Goal: Transaction & Acquisition: Purchase product/service

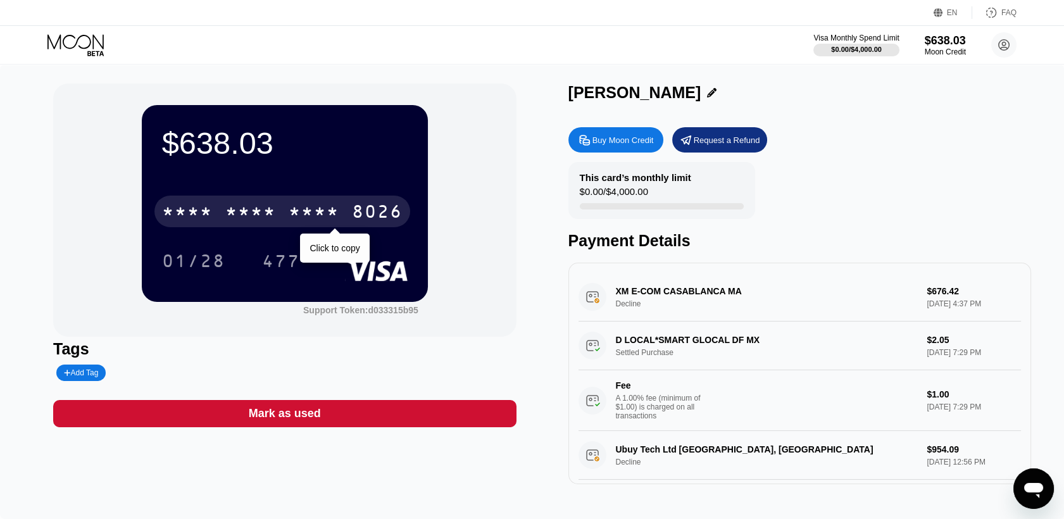
click at [366, 210] on div "8026" at bounding box center [377, 213] width 51 height 20
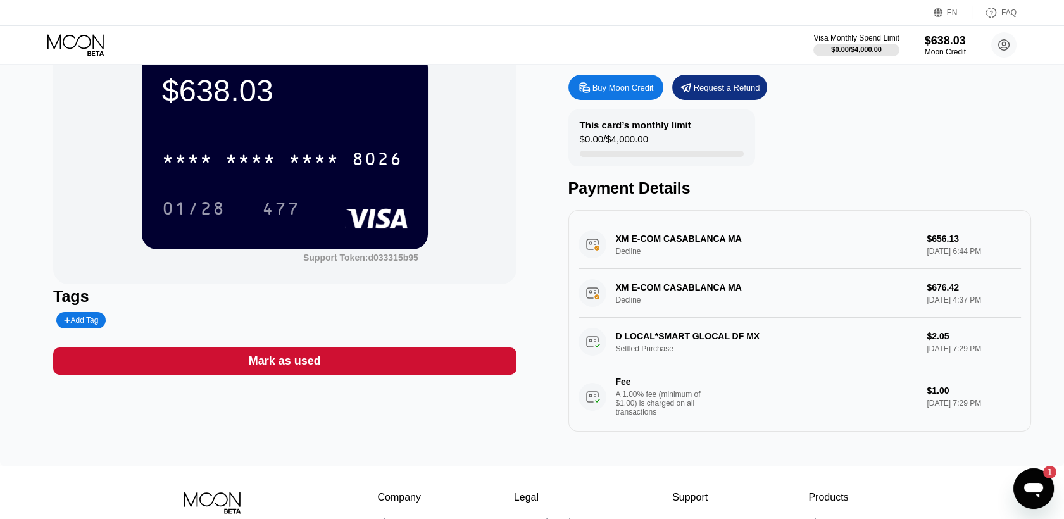
scroll to position [54, 0]
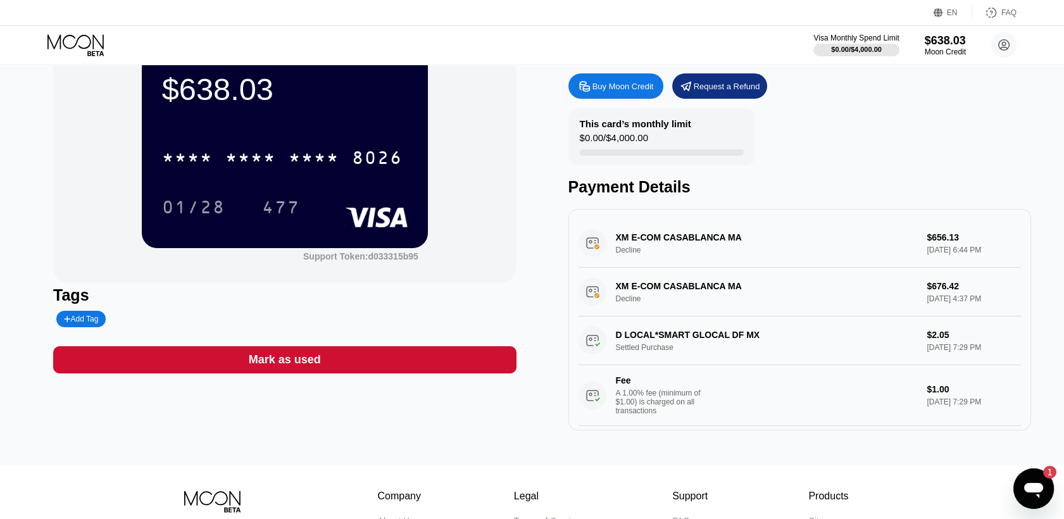
click at [1043, 489] on icon "Open messaging window, 1 unread message" at bounding box center [1033, 490] width 19 height 15
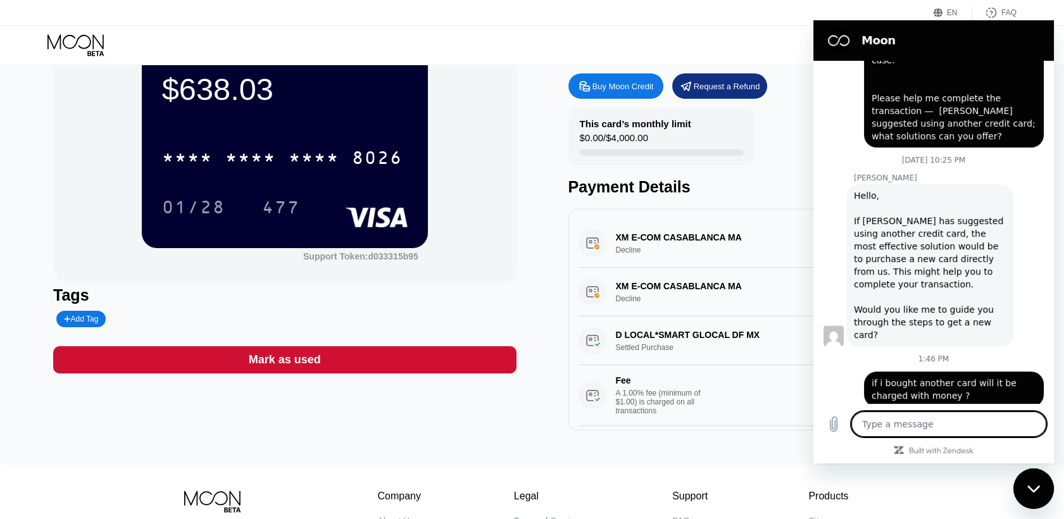
scroll to position [6062, 0]
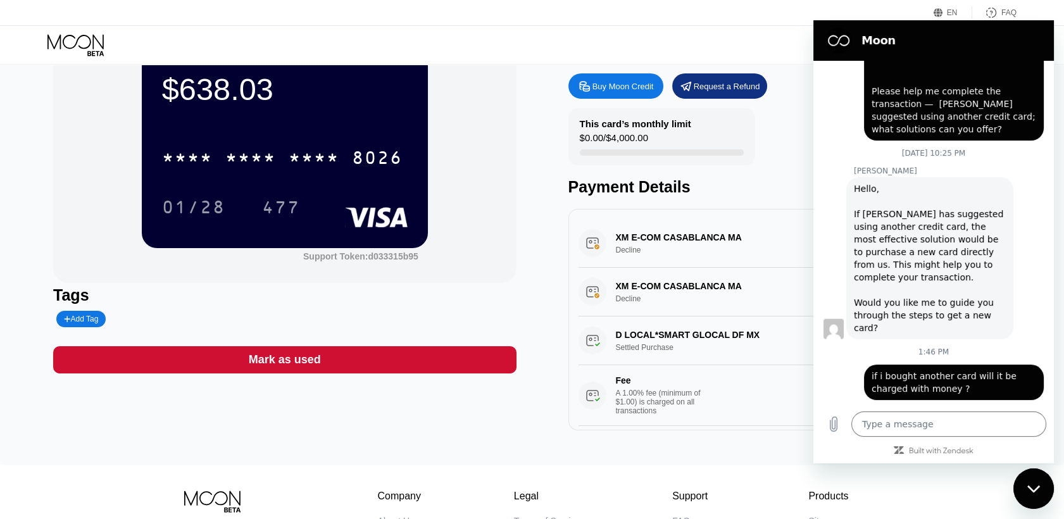
click at [1036, 479] on div "Close messaging window" at bounding box center [1034, 489] width 38 height 38
type textarea "x"
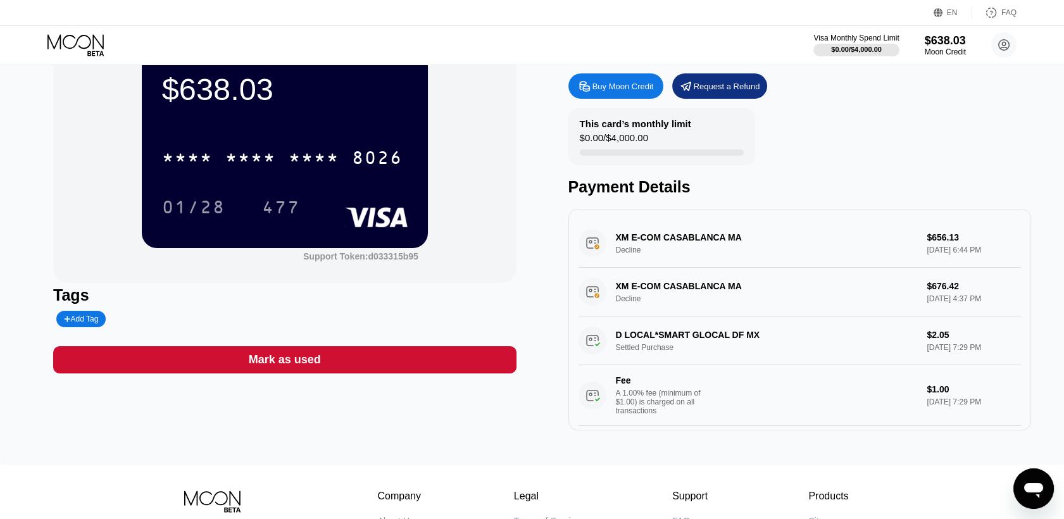
scroll to position [6063, 0]
click at [831, 226] on div "XM E-COM CASABLANCA MA Decline $656.13 [DATE] 6:44 PM" at bounding box center [800, 243] width 443 height 49
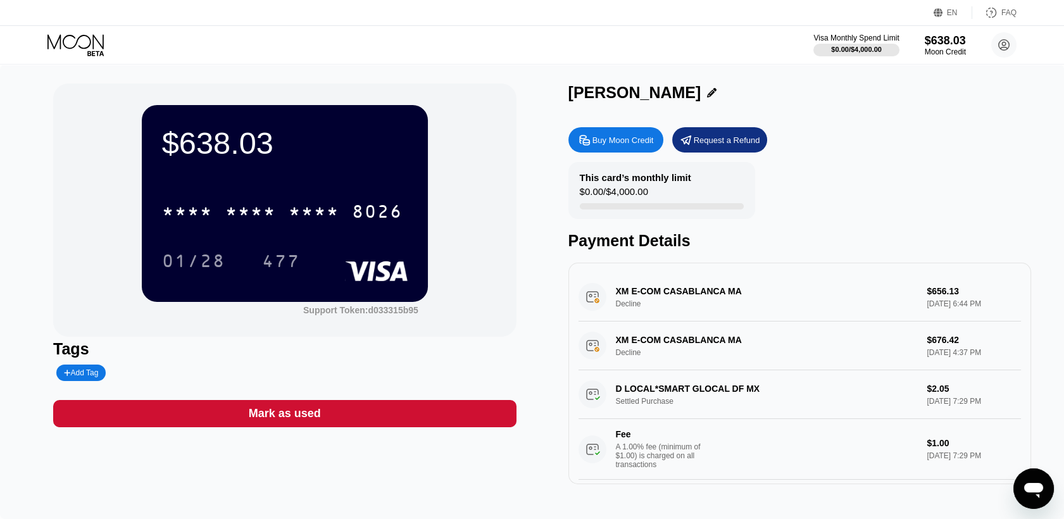
drag, startPoint x: 1064, startPoint y: 135, endPoint x: 1072, endPoint y: 239, distance: 104.2
click at [1064, 239] on html "EN Language Select an item Save FAQ Visa Monthly Spend Limit $0.00 / $4,000.00 …" at bounding box center [532, 259] width 1064 height 519
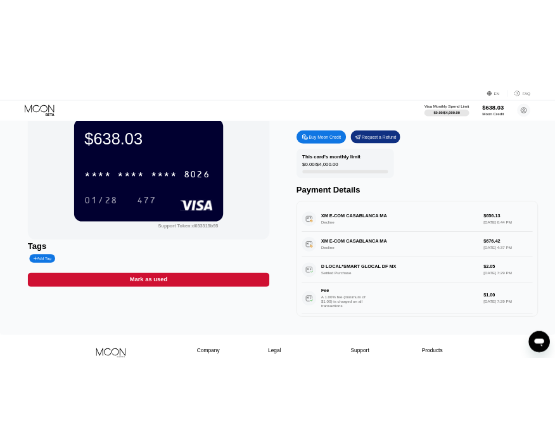
scroll to position [39, 0]
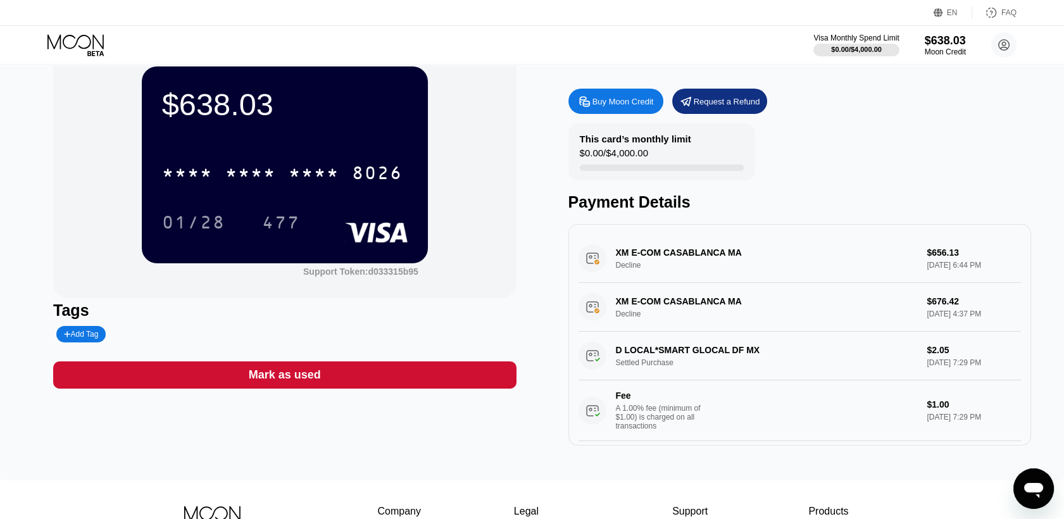
click at [607, 96] on div "Buy Moon Credit" at bounding box center [616, 101] width 95 height 25
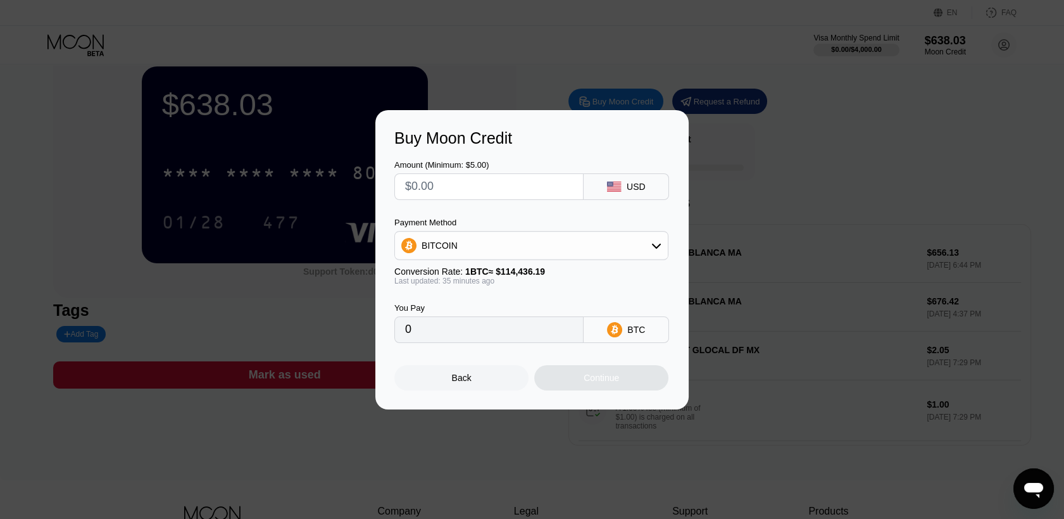
click at [531, 334] on input "0" at bounding box center [489, 329] width 168 height 25
click at [514, 190] on input "text" at bounding box center [489, 186] width 168 height 25
type input "$4"
type input "0.00003492"
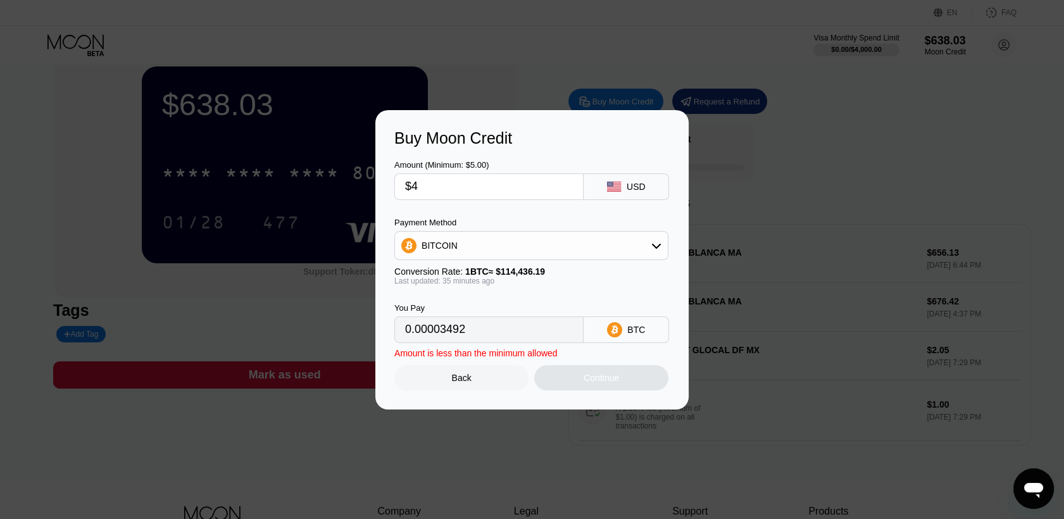
type input "$44"
type input "0.00038405"
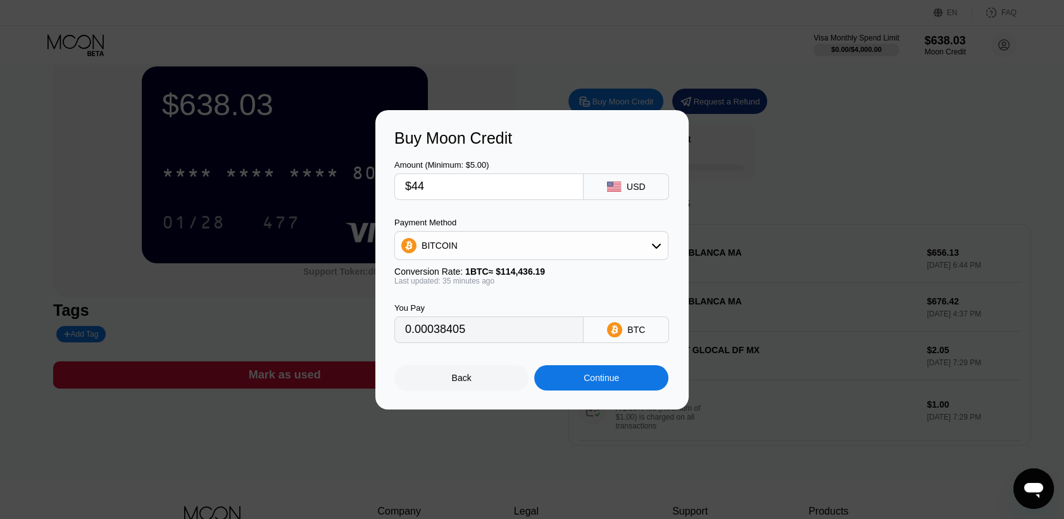
type input "$44"
click at [575, 391] on div "Continue" at bounding box center [601, 377] width 134 height 25
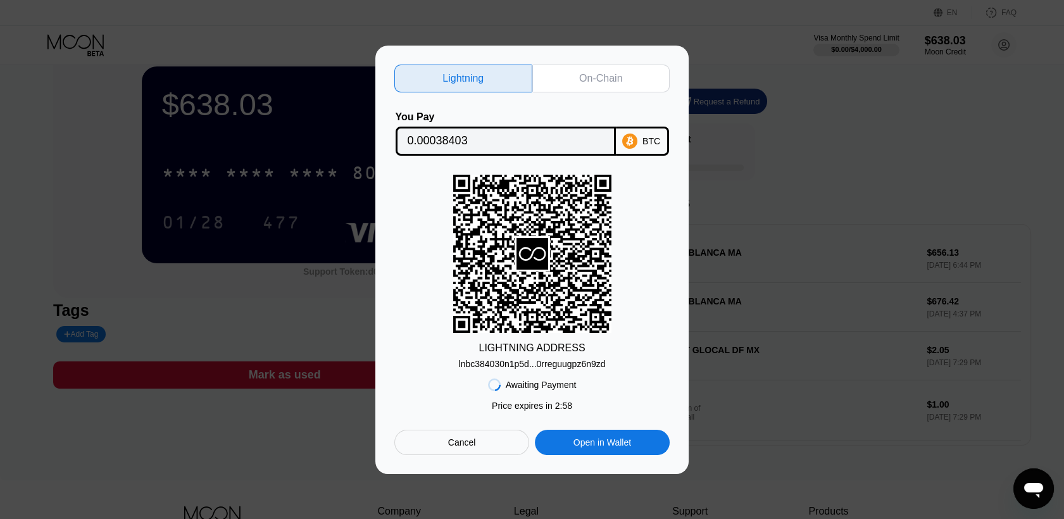
click at [589, 360] on div "lnbc384030n1p5d...0rreguugpz6n9zd" at bounding box center [532, 364] width 147 height 10
click at [704, 308] on div "Lightning On-Chain You Pay 0.00038403 BTC LIGHTNING ADDRESS lnbc384030n1p5d...0…" at bounding box center [532, 260] width 1064 height 429
click at [594, 79] on div "On-Chain" at bounding box center [600, 78] width 43 height 13
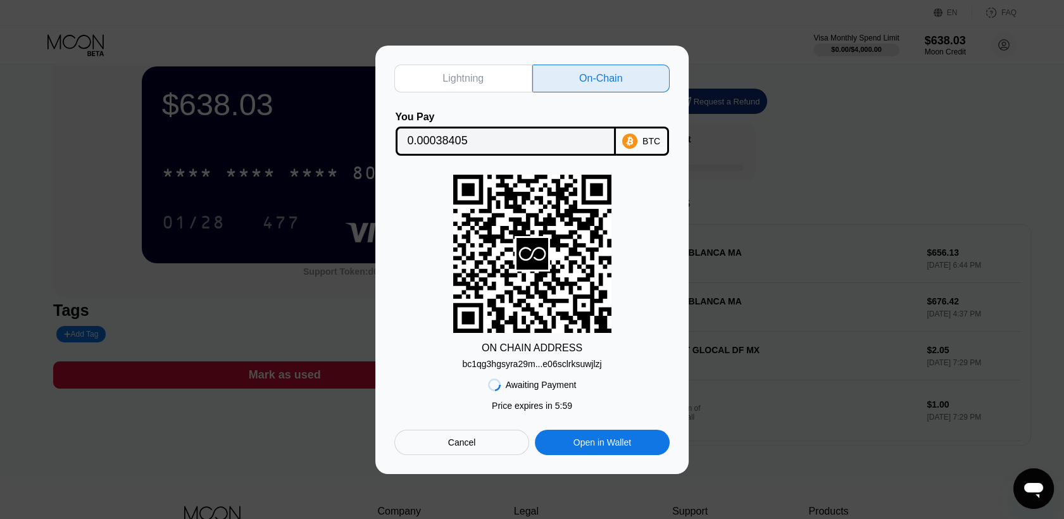
click at [520, 372] on div "Awaiting Payment Price expires in 2 : 49 Price expires in 5 : 59 Cancel Open in…" at bounding box center [531, 412] width 275 height 86
click at [522, 367] on div "bc1qg3hgsyra29m...e06sclrksuwjlzj" at bounding box center [531, 364] width 139 height 10
click at [641, 377] on div "Awaiting Payment Price expires in 2 : 49 Price expires in 5 : 53 Cancel Open in…" at bounding box center [531, 412] width 275 height 86
click at [591, 363] on div "bc1qg3hgsyra29m...e06sclrksuwjlzj" at bounding box center [531, 364] width 139 height 10
click at [605, 374] on div "Awaiting Payment Price expires in 2 : 49 Price expires in 5 : 48 Cancel Open in…" at bounding box center [531, 412] width 275 height 86
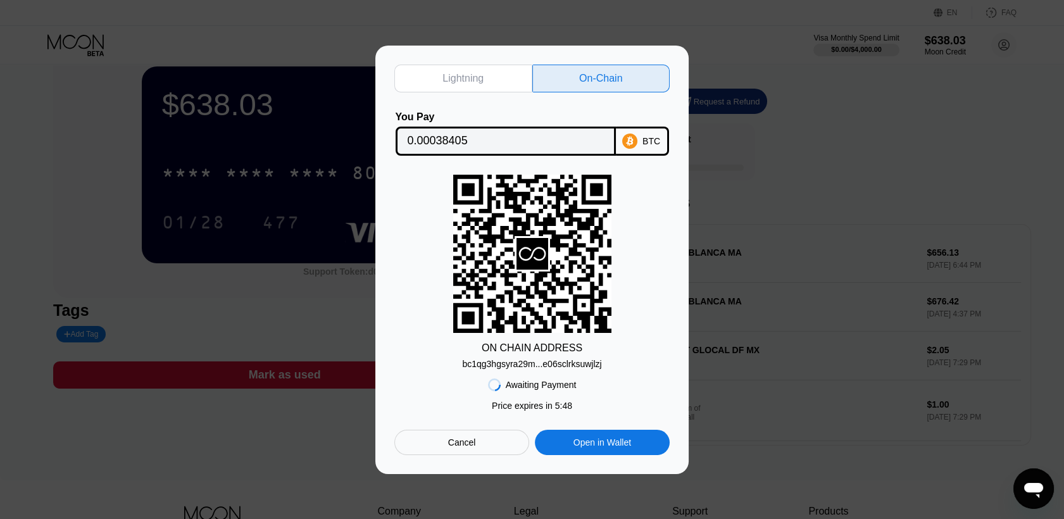
click at [573, 368] on div "bc1qg3hgsyra29m...e06sclrksuwjlzj" at bounding box center [531, 364] width 139 height 10
click at [567, 319] on rect at bounding box center [532, 254] width 158 height 158
click at [562, 363] on div "bc1qg3hgsyra29m...e06sclrksuwjlzj" at bounding box center [531, 364] width 139 height 10
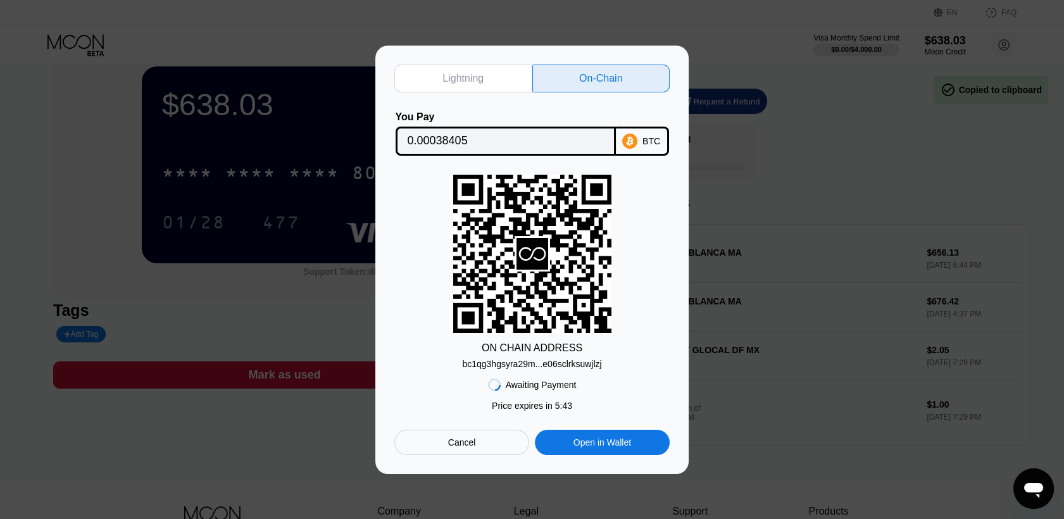
click at [560, 363] on div "bc1qg3hgsyra29m...e06sclrksuwjlzj" at bounding box center [531, 364] width 139 height 10
click at [542, 367] on div "bc1qg3hgsyra29m...e06sclrksuwjlzj" at bounding box center [531, 364] width 139 height 10
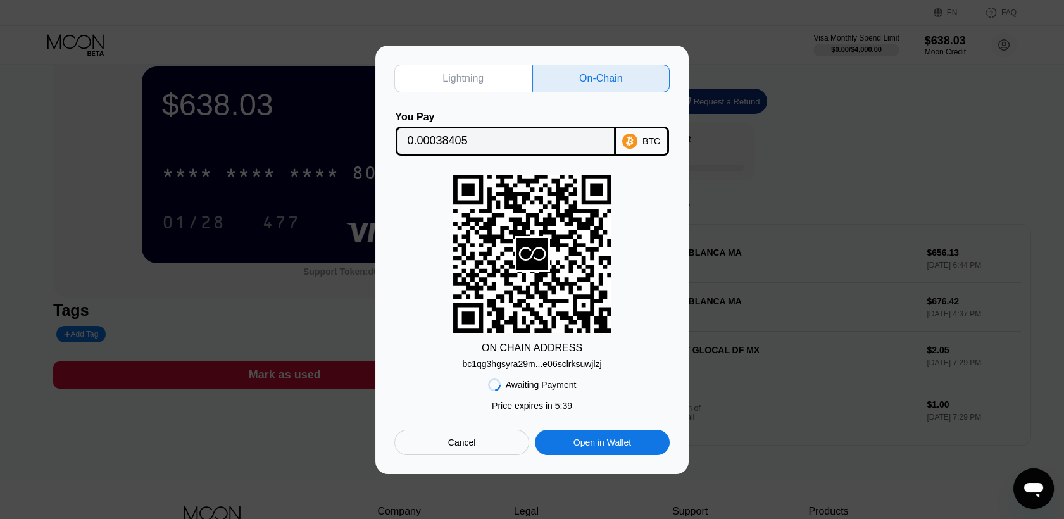
click at [525, 399] on div "Awaiting Payment Price expires in 2 : 49 Price expires in 5 : 39 Cancel Open in…" at bounding box center [531, 412] width 275 height 86
click at [529, 367] on div "bc1qg3hgsyra29m...e06sclrksuwjlzj" at bounding box center [531, 364] width 139 height 10
click at [530, 360] on div "bc1qg3hgsyra29m...e06sclrksuwjlzj" at bounding box center [531, 364] width 139 height 10
click at [594, 371] on div "Awaiting Payment Price expires in 2 : 49 Price expires in 5 : 35 Cancel Open in…" at bounding box center [531, 412] width 275 height 86
click at [568, 358] on div "bc1qg3hgsyra29m...e06sclrksuwjlzj" at bounding box center [531, 361] width 139 height 15
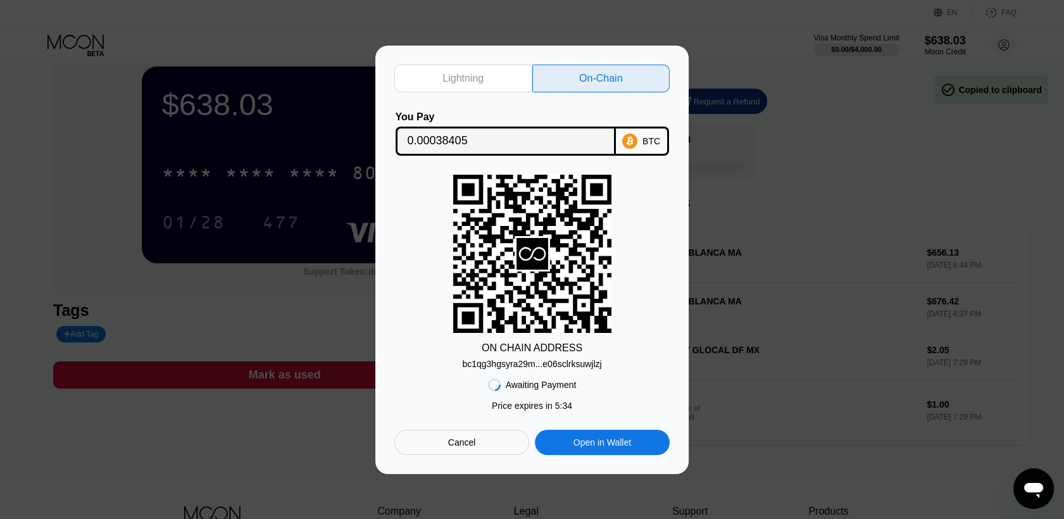
click at [562, 363] on div "bc1qg3hgsyra29m...e06sclrksuwjlzj" at bounding box center [531, 364] width 139 height 10
click at [585, 448] on div "Open in Wallet" at bounding box center [603, 442] width 58 height 11
drag, startPoint x: 523, startPoint y: 359, endPoint x: 524, endPoint y: 372, distance: 13.4
click at [524, 372] on div "Awaiting Payment Price expires in 2 : 49 Price expires in 5 : 05 Cancel Open in…" at bounding box center [531, 412] width 275 height 86
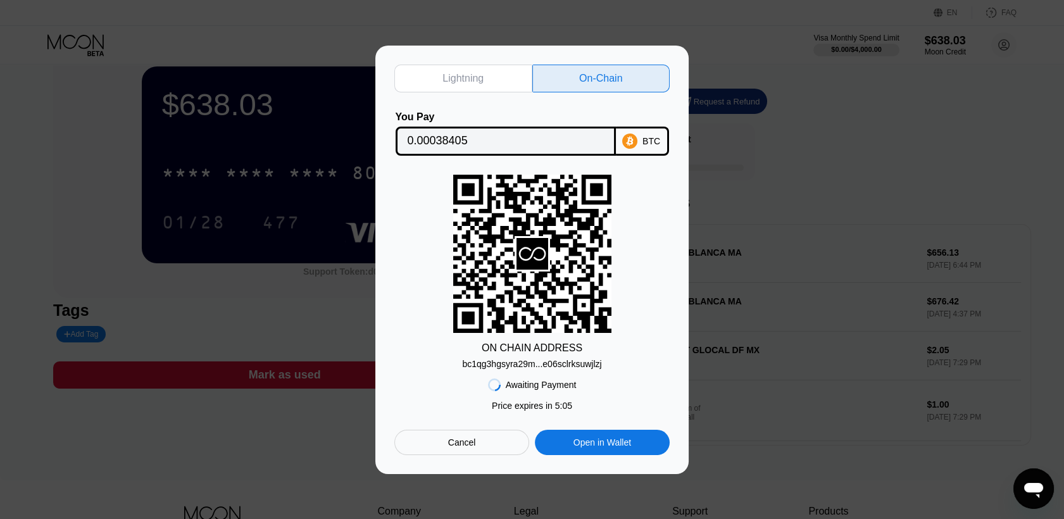
drag, startPoint x: 524, startPoint y: 372, endPoint x: 520, endPoint y: 366, distance: 7.4
click at [520, 366] on div "bc1qg3hgsyra29m...e06sclrksuwjlzj" at bounding box center [531, 364] width 139 height 10
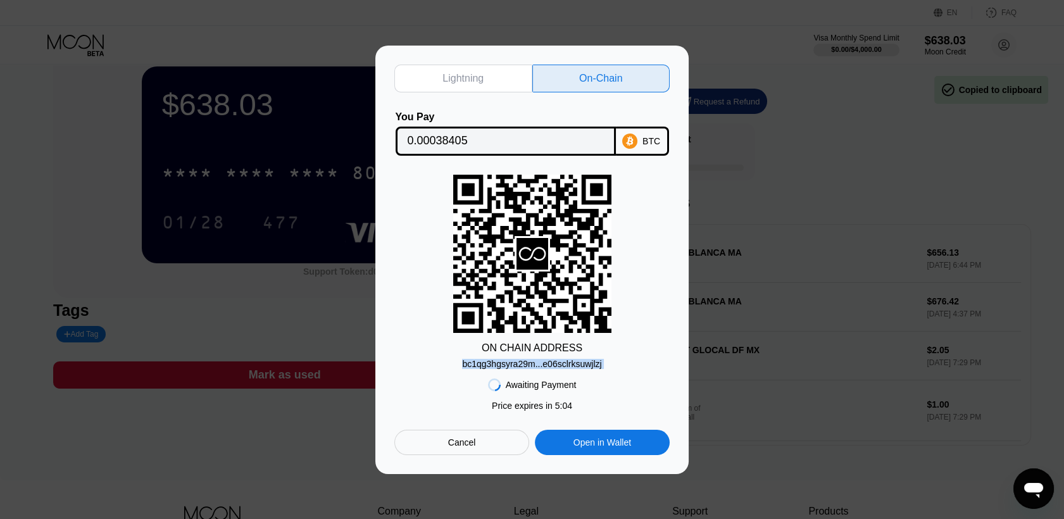
click at [520, 366] on div "bc1qg3hgsyra29m...e06sclrksuwjlzj" at bounding box center [531, 364] width 139 height 10
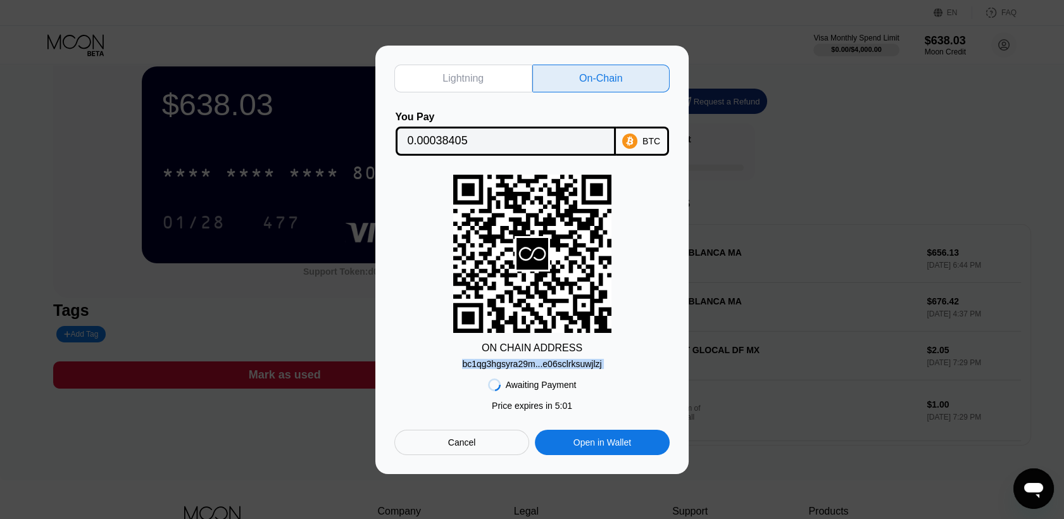
drag, startPoint x: 520, startPoint y: 366, endPoint x: 485, endPoint y: 442, distance: 83.8
click at [485, 442] on div "Cancel" at bounding box center [461, 442] width 135 height 25
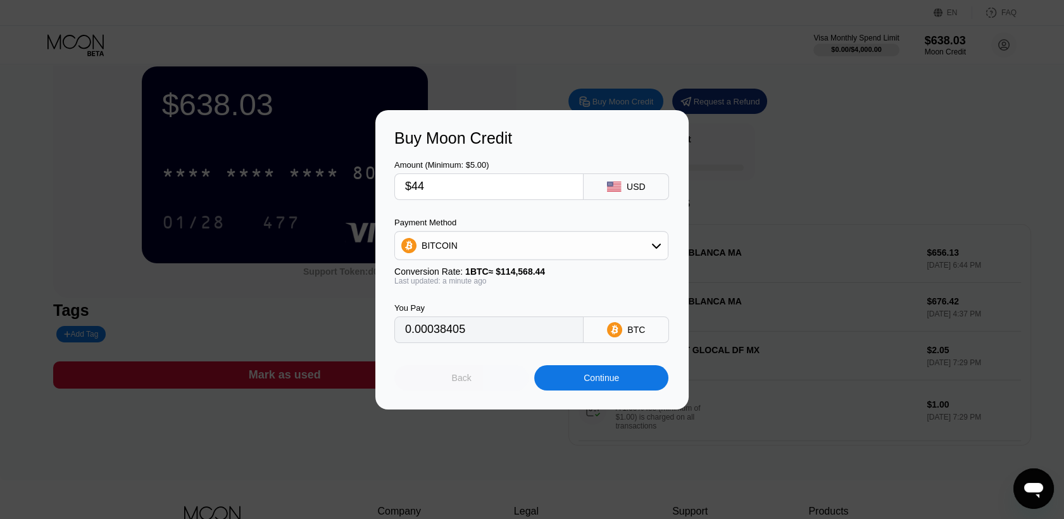
click at [493, 389] on div "Back" at bounding box center [461, 377] width 134 height 25
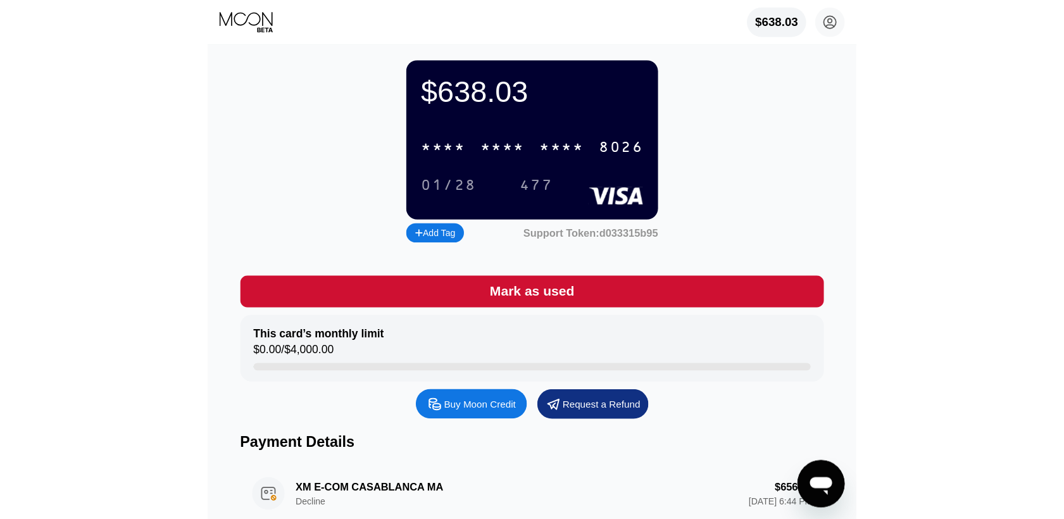
scroll to position [0, 0]
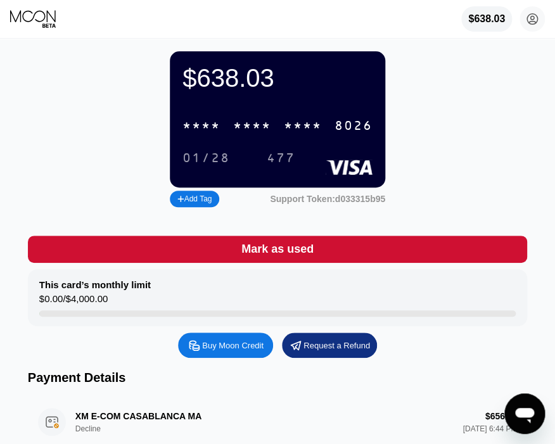
type textarea "x"
click at [223, 358] on div "Buy Moon Credit" at bounding box center [225, 344] width 95 height 25
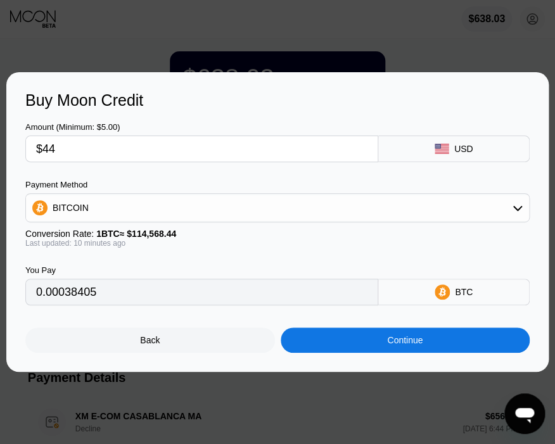
type input "0.00038409"
click at [348, 342] on div "Continue" at bounding box center [404, 339] width 249 height 25
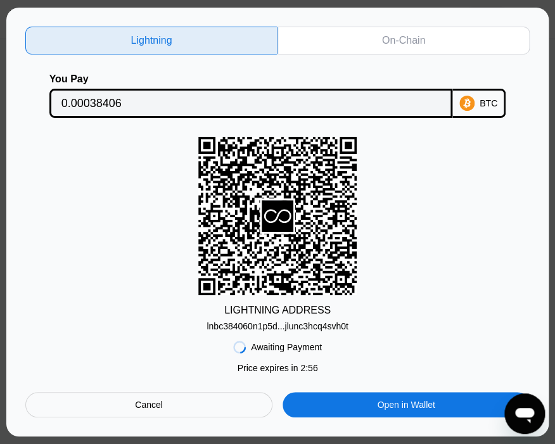
click at [374, 28] on div "On-Chain" at bounding box center [403, 41] width 252 height 28
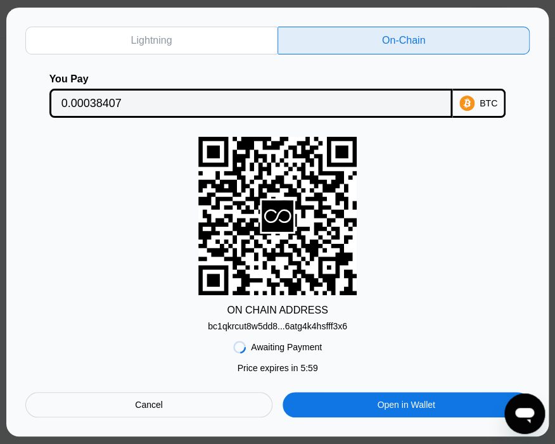
click at [284, 328] on div "bc1qkrcut8w5dd8...6atg4k4hsfff3x6" at bounding box center [277, 326] width 139 height 10
click at [398, 185] on div "ON CHAIN ADDRESS bc1qkrcut8w5dd8...6atg4k4hsfff3x6" at bounding box center [277, 234] width 504 height 194
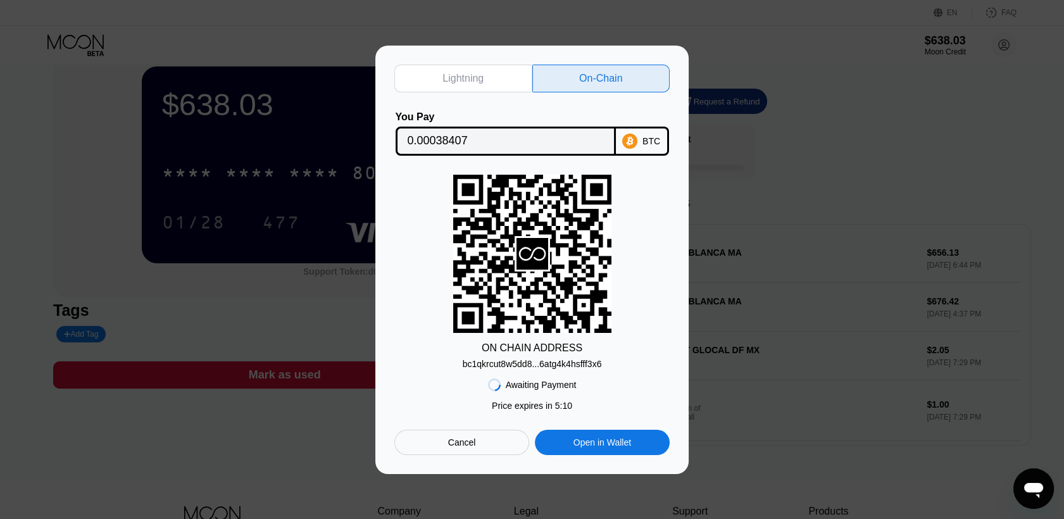
click at [934, 68] on div "Lightning On-Chain You Pay 0.00038407 BTC ON CHAIN ADDRESS bc1qkrcut8w5dd8...6a…" at bounding box center [532, 260] width 1064 height 429
click at [473, 448] on div "Cancel" at bounding box center [462, 442] width 28 height 11
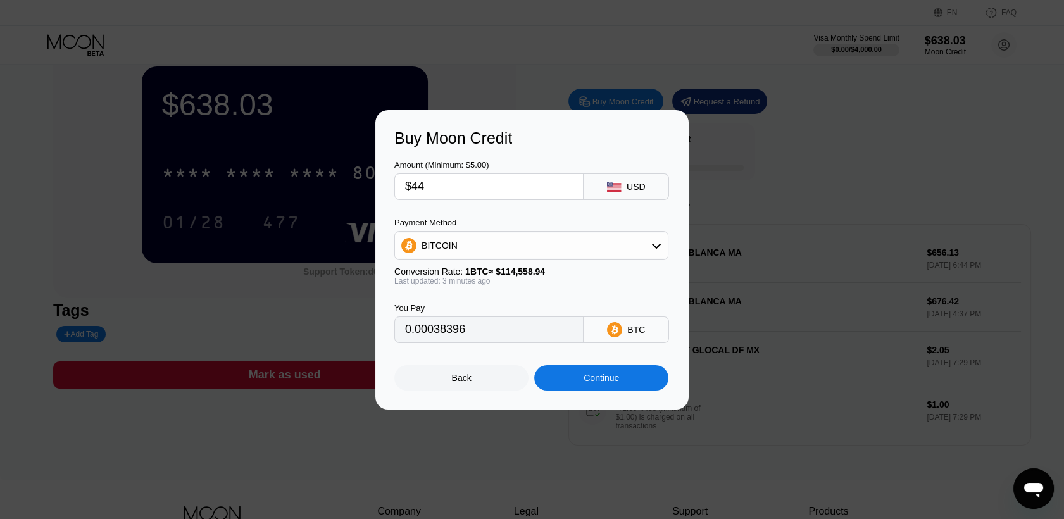
type input "0.00038396"
click at [487, 389] on div "Back" at bounding box center [461, 377] width 134 height 25
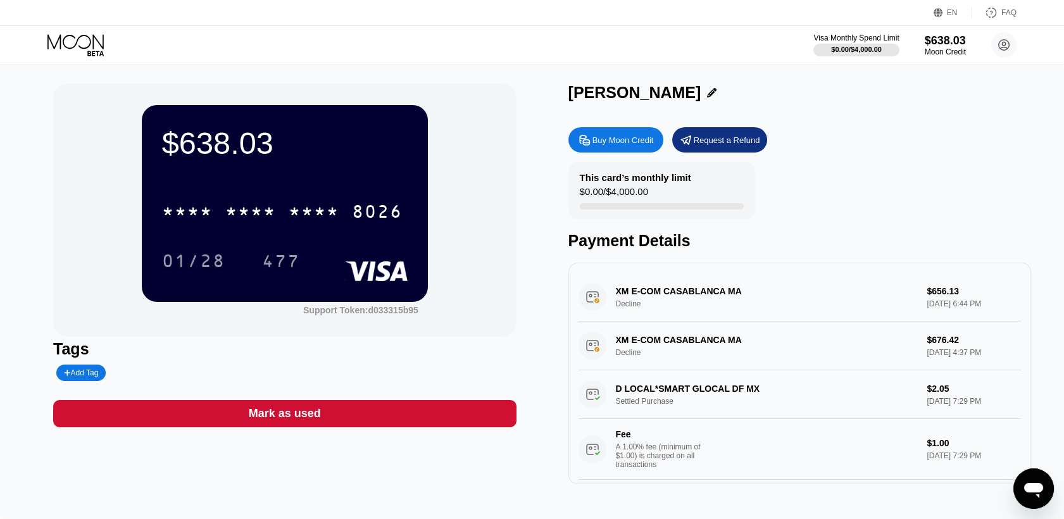
click at [268, 185] on div "$638.03 * * * * * * * * * * * * 8026 01/28 477" at bounding box center [285, 203] width 286 height 196
click at [256, 196] on div "* * * * * * * * * * * * 8026" at bounding box center [285, 207] width 246 height 43
click at [251, 205] on div "* * * *" at bounding box center [250, 213] width 51 height 20
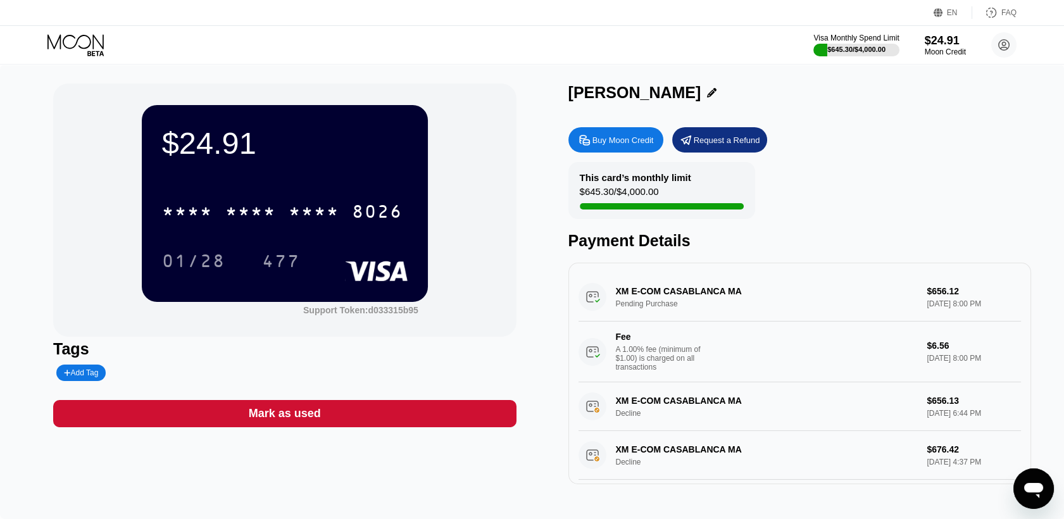
click at [846, 150] on div "Buy Moon Credit Request a Refund" at bounding box center [800, 139] width 463 height 25
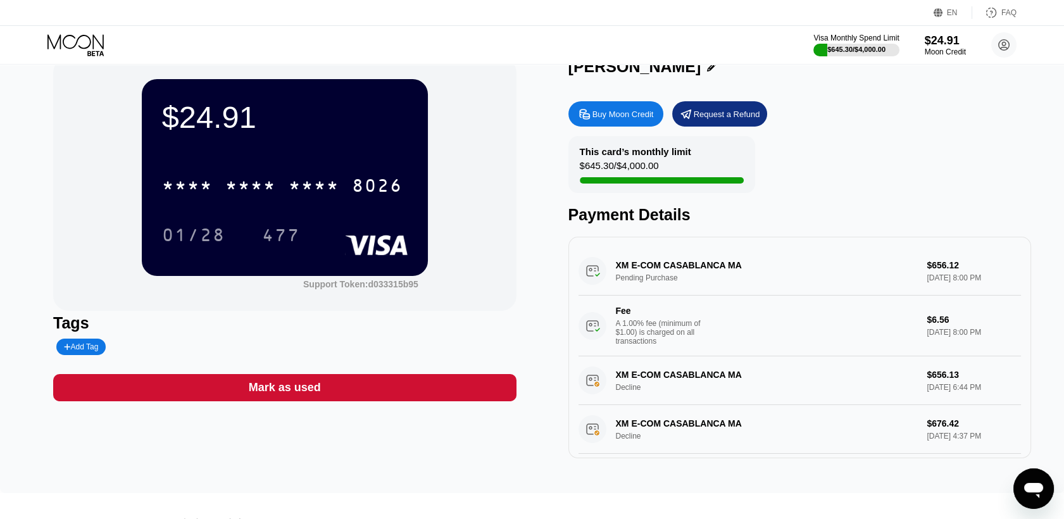
scroll to position [28, 0]
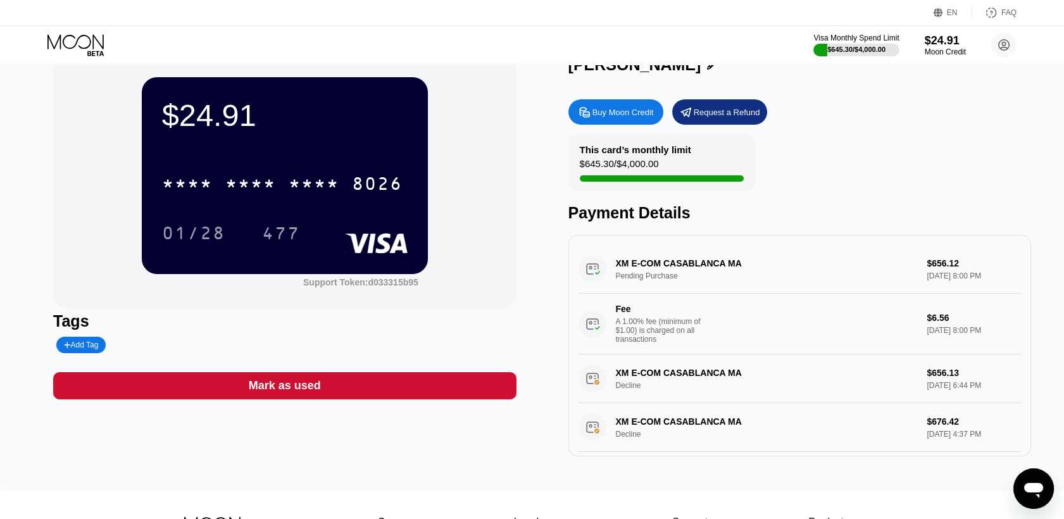
click at [827, 47] on div "$645.30 / $4,000.00" at bounding box center [856, 50] width 58 height 8
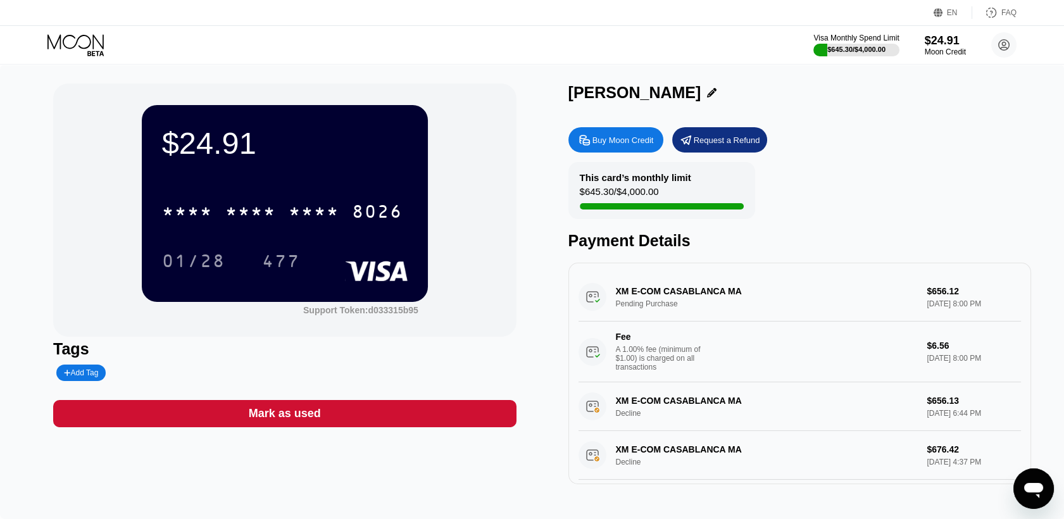
click at [760, 27] on div "Visa Monthly Spend Limit $645.30 / $4,000.00 $24.91 Moon Credit marouan marouan…" at bounding box center [532, 45] width 1064 height 38
